Goal: Task Accomplishment & Management: Use online tool/utility

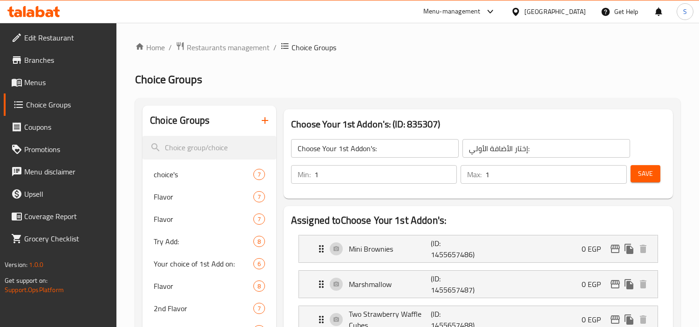
scroll to position [22, 0]
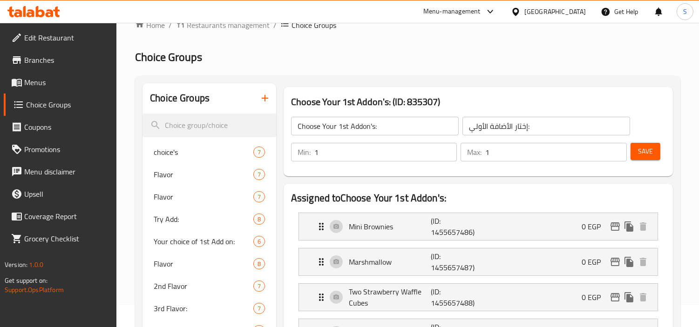
click at [575, 17] on div "Egypt" at bounding box center [548, 11] width 90 height 22
click at [566, 20] on div "Egypt" at bounding box center [548, 11] width 90 height 22
click at [524, 16] on div at bounding box center [517, 12] width 13 height 10
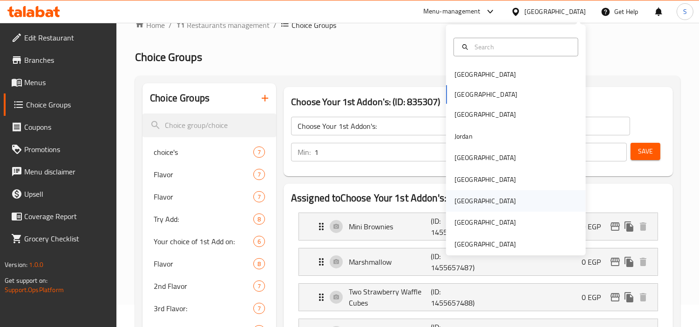
click at [492, 198] on div "[GEOGRAPHIC_DATA]" at bounding box center [516, 200] width 140 height 21
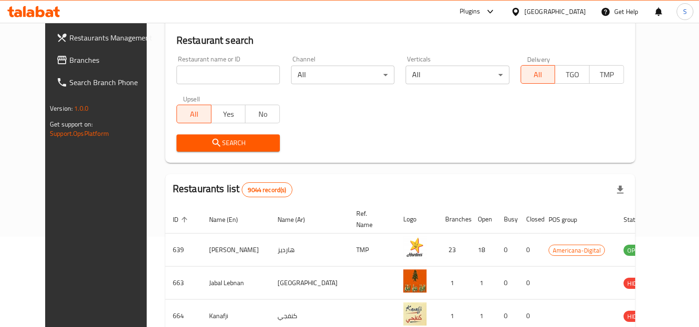
scroll to position [74, 0]
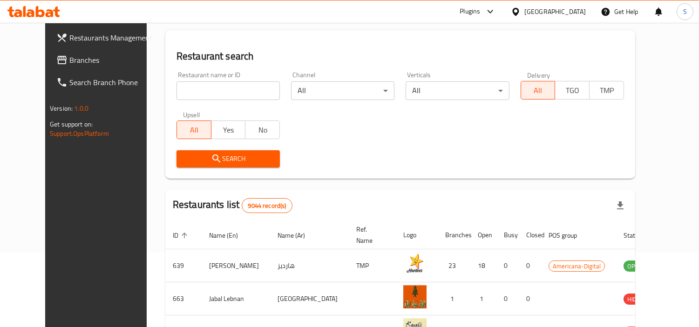
click at [220, 83] on input "search" at bounding box center [227, 90] width 103 height 19
paste input "620659"
type input "620659"
click at [76, 54] on span "Branches" at bounding box center [111, 59] width 85 height 11
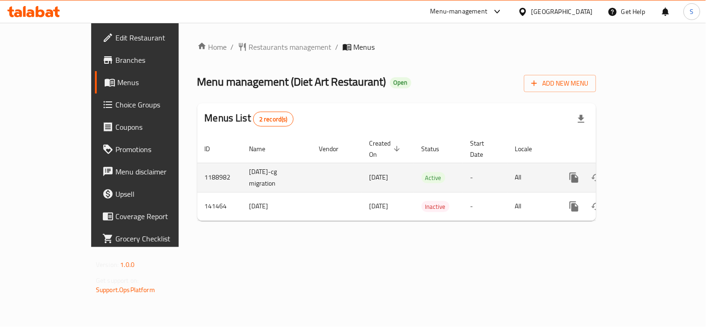
click at [646, 174] on icon "enhanced table" at bounding box center [641, 178] width 8 height 8
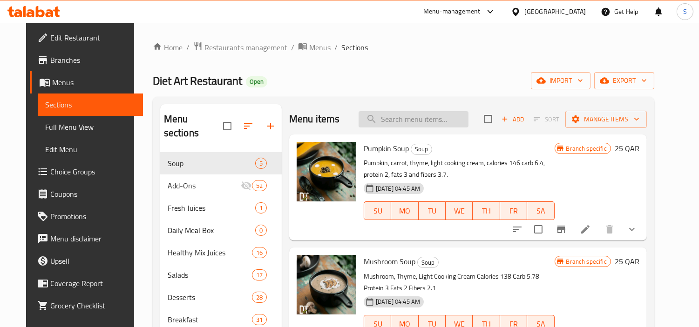
click at [435, 126] on input "search" at bounding box center [413, 119] width 110 height 16
paste input "Summer Vibes"
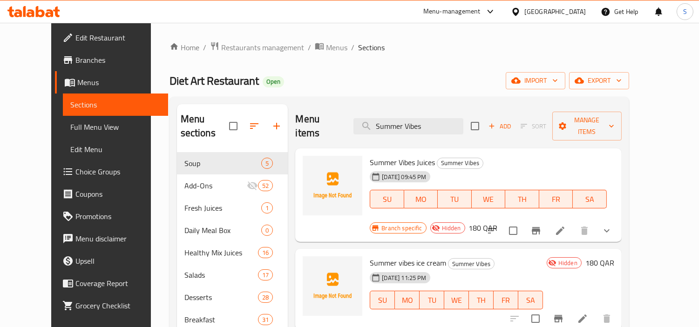
type input "Summer Vibes"
